Goal: Task Accomplishment & Management: Manage account settings

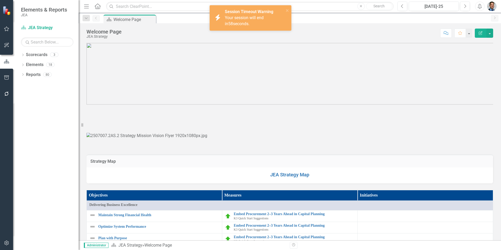
scroll to position [26, 0]
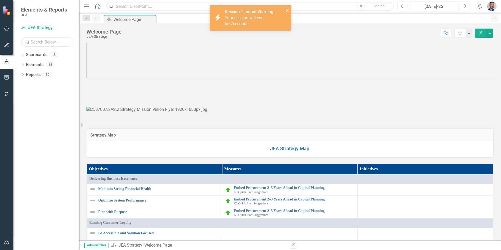
click at [288, 11] on icon "close" at bounding box center [287, 10] width 4 height 4
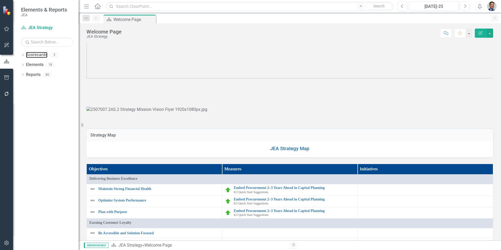
click at [38, 54] on link "Scorecards" at bounding box center [36, 55] width 21 height 6
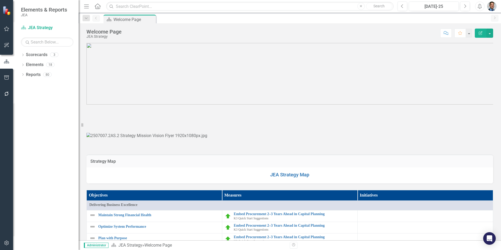
click at [492, 7] on img "button" at bounding box center [491, 6] width 9 height 9
click at [464, 111] on p at bounding box center [289, 111] width 406 height 0
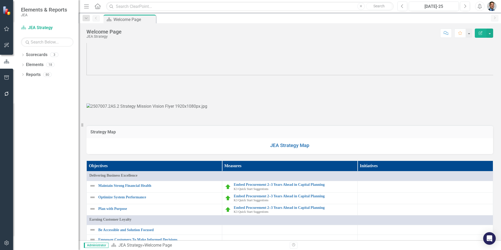
scroll to position [26, 0]
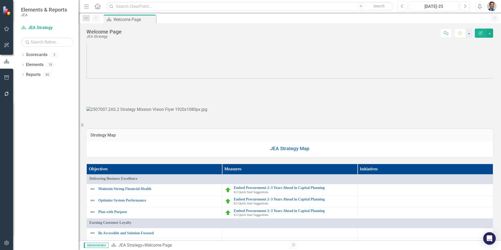
click at [35, 61] on div "Elements" at bounding box center [35, 64] width 18 height 9
click at [31, 64] on link "Elements" at bounding box center [35, 65] width 18 height 6
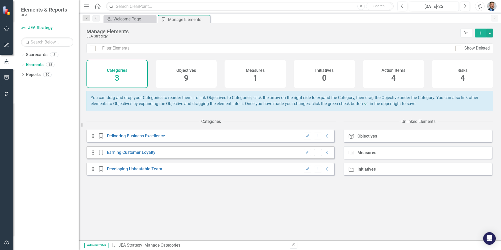
click at [479, 33] on icon "Add" at bounding box center [480, 33] width 5 height 4
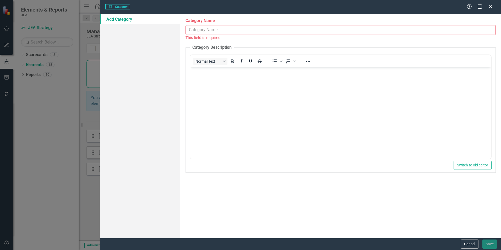
click at [491, 7] on icon "Close" at bounding box center [490, 6] width 5 height 4
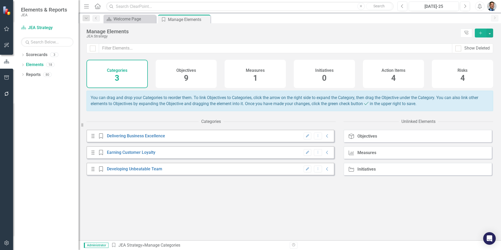
click at [332, 72] on h4 "Initiatives" at bounding box center [324, 70] width 18 height 5
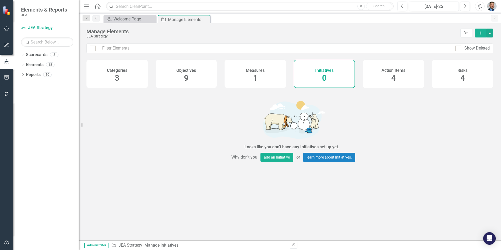
click at [264, 73] on div "Measures 1" at bounding box center [254, 74] width 61 height 28
